Goal: Task Accomplishment & Management: Complete application form

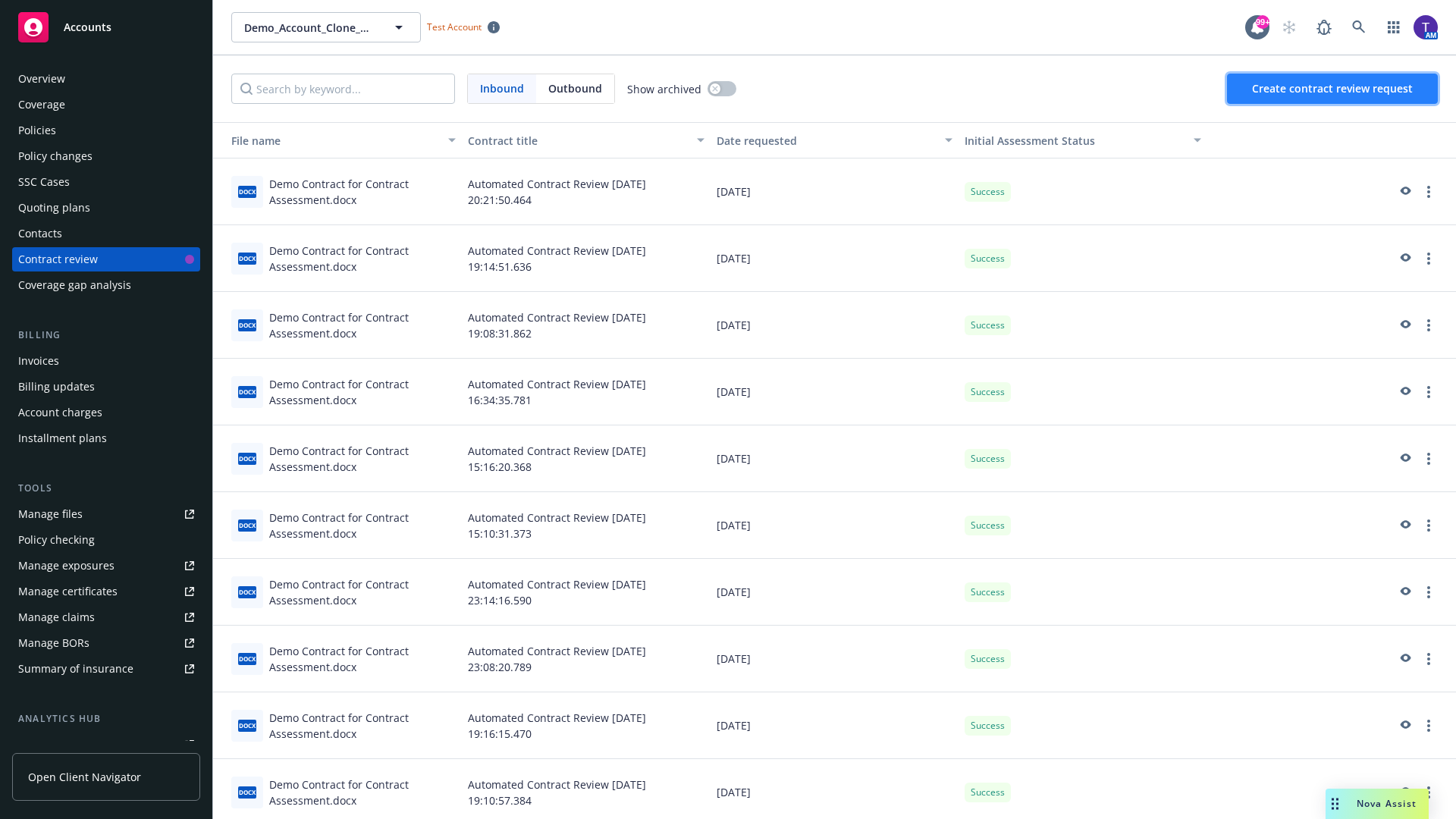
click at [1333, 89] on span "Create contract review request" at bounding box center [1332, 88] width 161 height 15
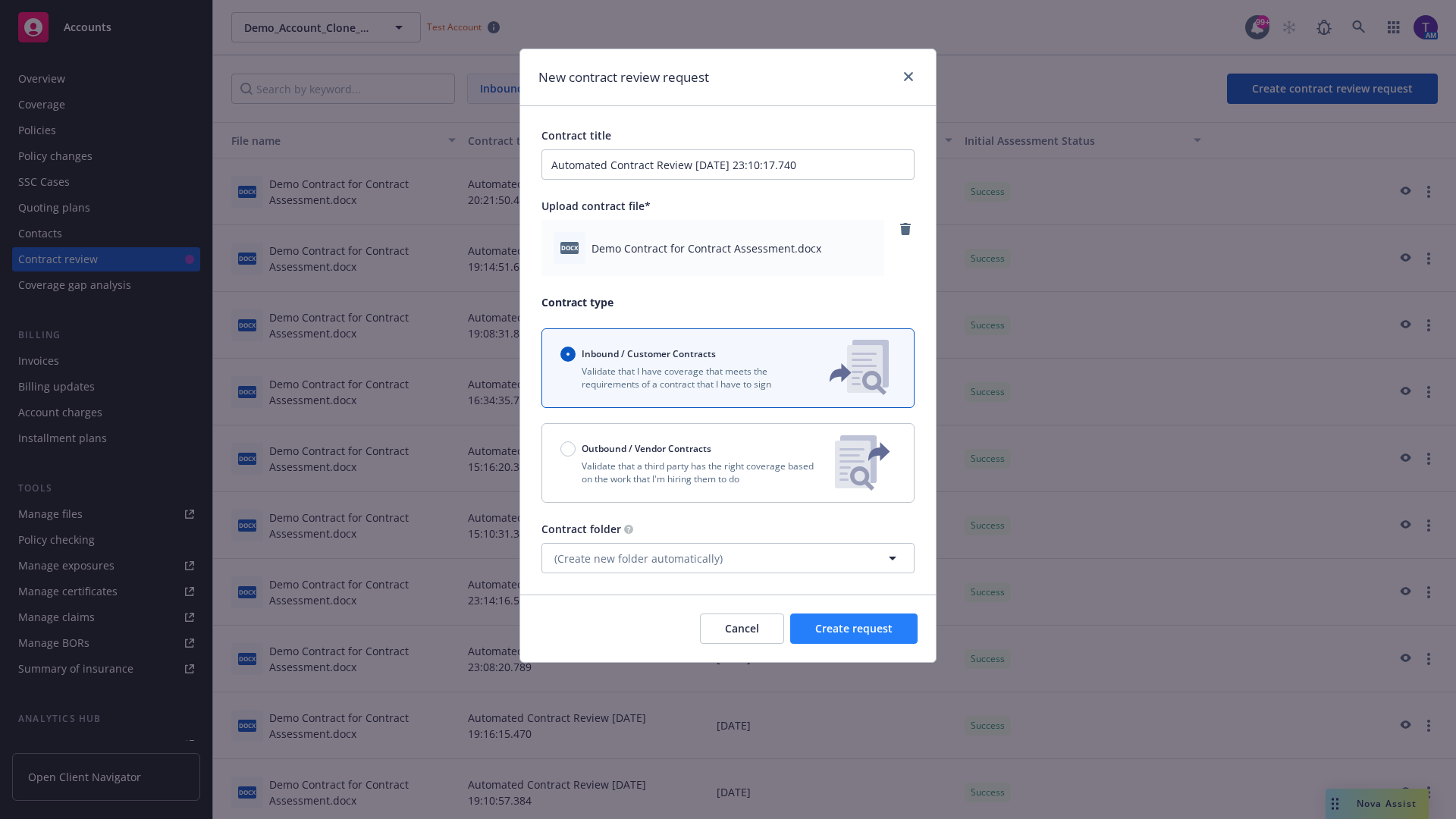
type input "Automated Contract Review 09-23-2025 23:10:17.740"
click at [854, 628] on span "Create request" at bounding box center [854, 628] width 77 height 15
